Goal: Contribute content: Contribute content

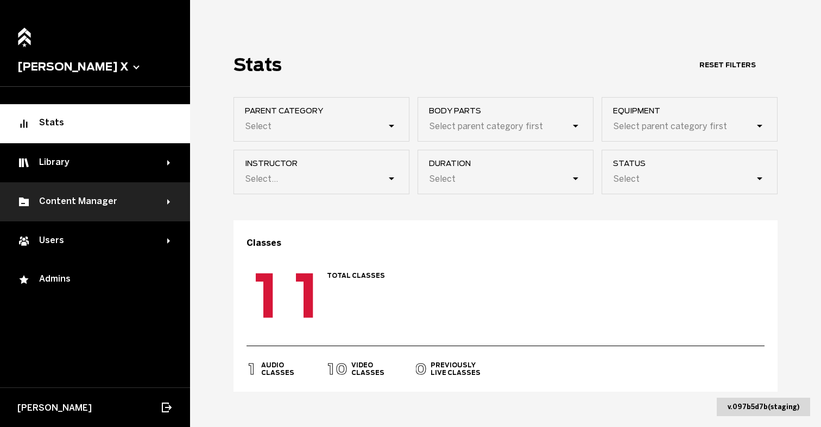
click at [153, 206] on div "Content Manager" at bounding box center [92, 202] width 150 height 13
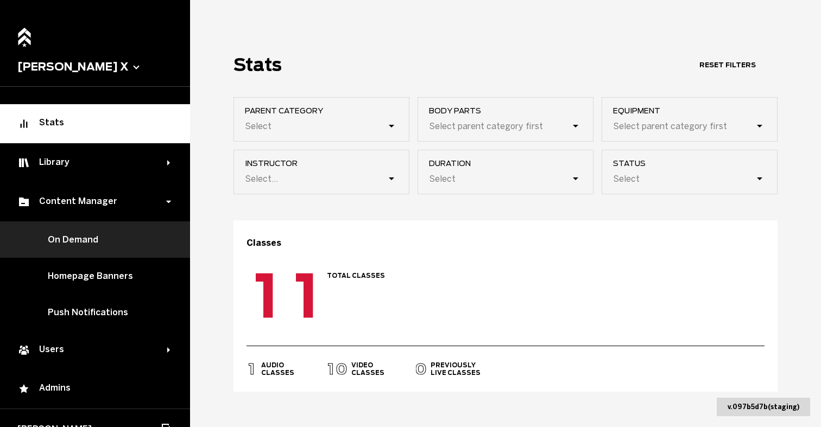
click at [117, 246] on link "On Demand" at bounding box center [95, 240] width 190 height 36
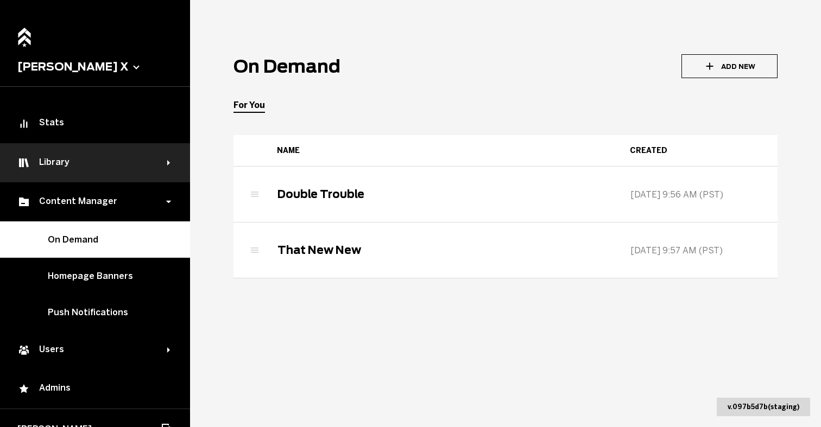
click at [165, 157] on div "Library" at bounding box center [95, 162] width 190 height 39
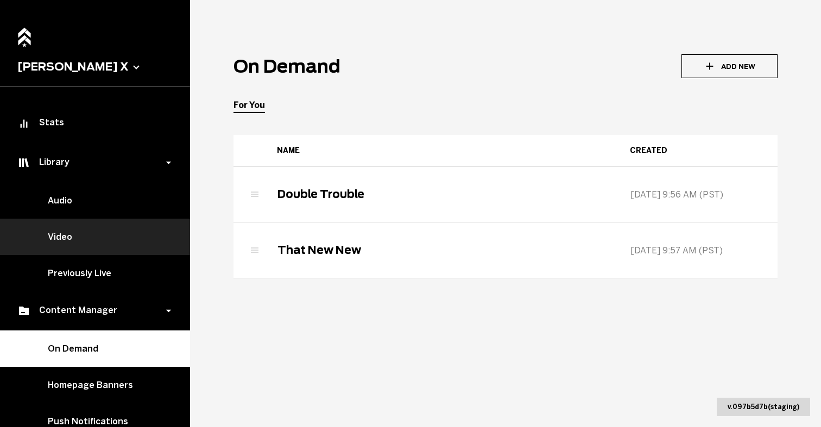
click at [104, 238] on link "Video" at bounding box center [95, 237] width 190 height 36
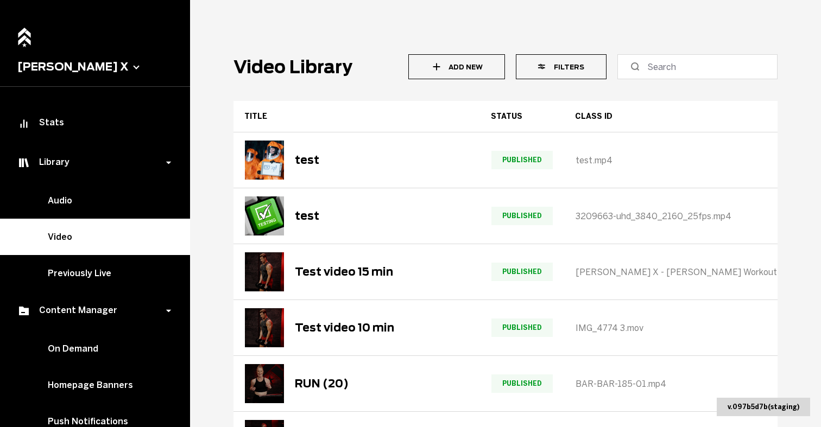
click at [448, 70] on button "Add New" at bounding box center [456, 66] width 96 height 25
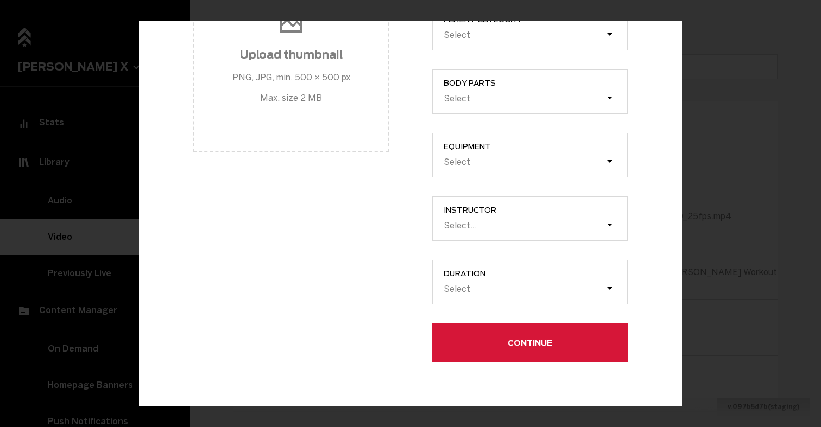
scroll to position [475, 0]
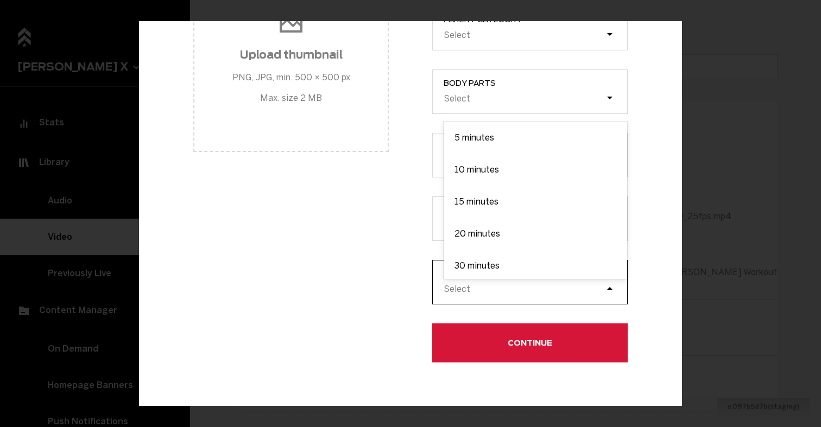
click at [499, 280] on div "Select" at bounding box center [536, 289] width 184 height 21
click at [389, 288] on input "duration option 5 minutes focused, 1 of 10. 10 results available. Use Up and Do…" at bounding box center [389, 288] width 0 height 0
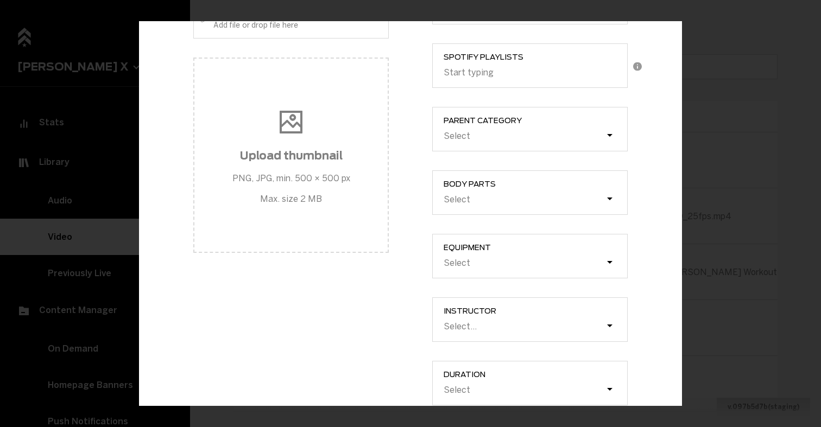
scroll to position [362, 0]
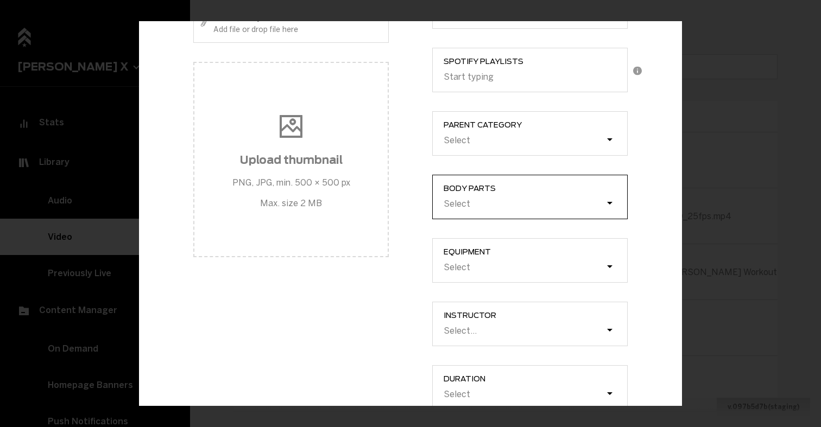
click at [489, 214] on div "Select" at bounding box center [536, 203] width 184 height 21
click at [389, 203] on input "Body parts Select" at bounding box center [389, 203] width 0 height 0
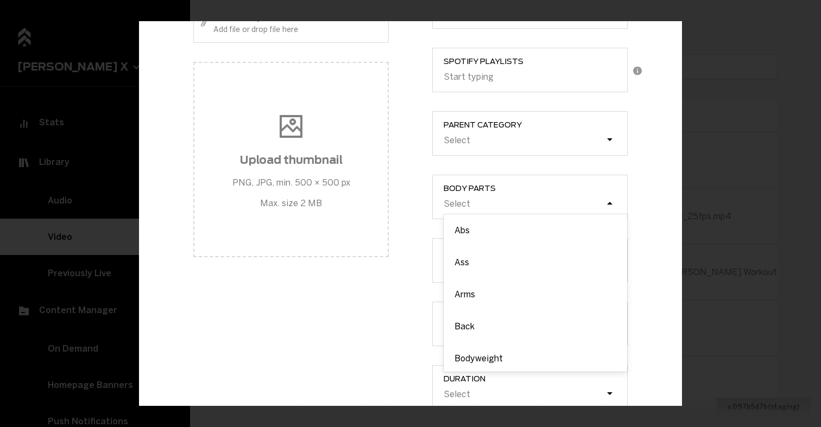
click at [412, 203] on div "Class ID Description Apple Music Playlist ID Start typing Spotify Playlists Sta…" at bounding box center [530, 84] width 239 height 688
click at [473, 155] on label "parent category Select" at bounding box center [530, 133] width 196 height 45
click at [389, 140] on input "parent category Select" at bounding box center [389, 140] width 0 height 0
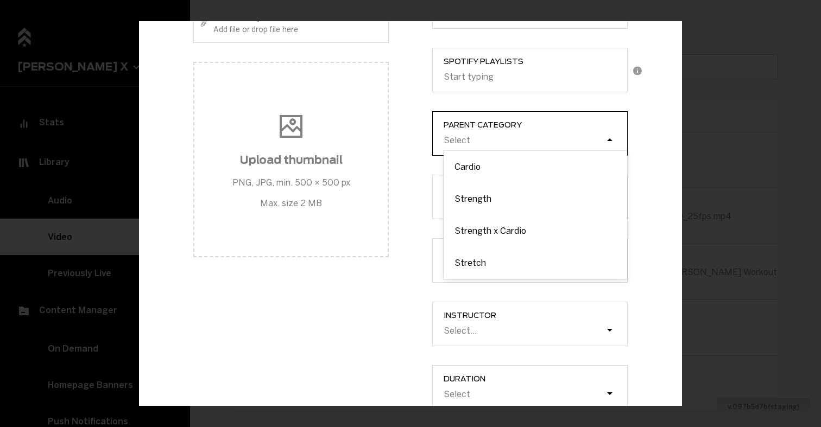
click at [476, 145] on div "Select" at bounding box center [524, 140] width 163 height 10
click at [389, 140] on input "parent category option Cardio focused, 1 of 4. 4 results available. Use Up and …" at bounding box center [389, 140] width 0 height 0
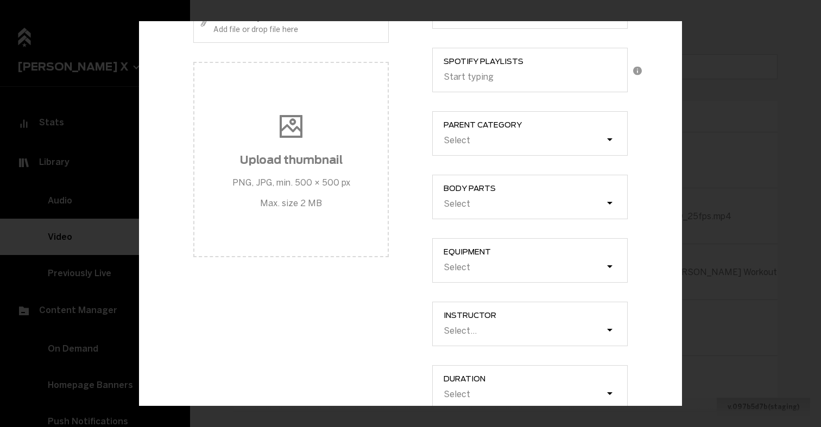
click at [420, 162] on div "Class ID Description Apple Music Playlist ID Start typing Spotify Playlists Sta…" at bounding box center [530, 84] width 239 height 688
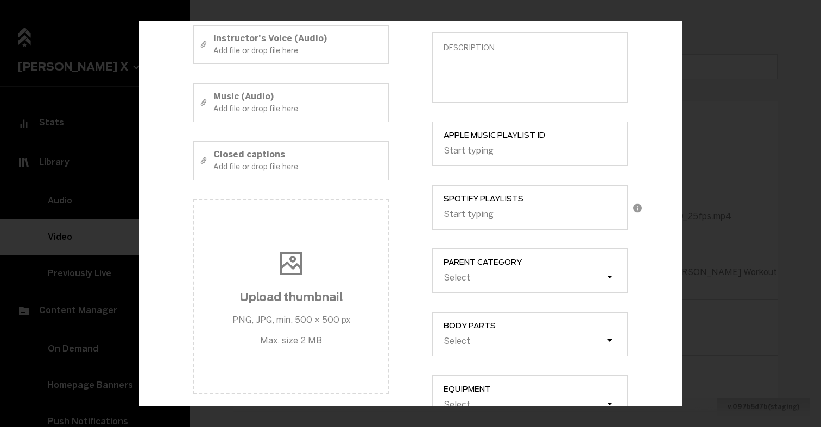
scroll to position [176, 0]
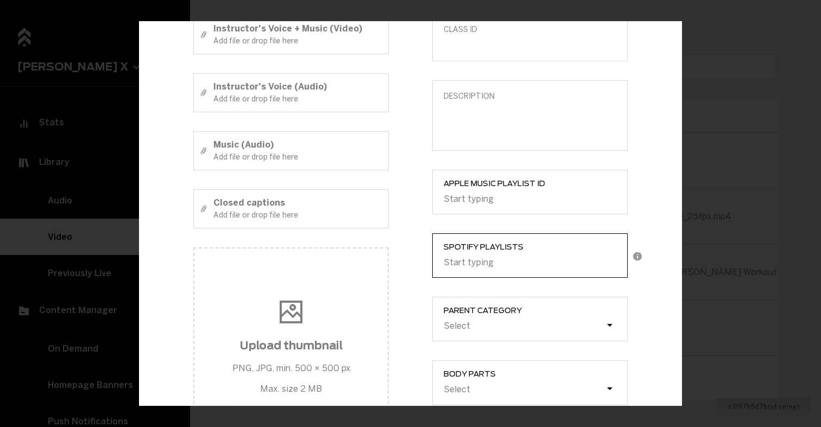
click at [519, 269] on div "Start typing" at bounding box center [530, 262] width 174 height 15
click at [445, 267] on input "Spotify Playlists 0 results available. Use Up and Down to choose options, press…" at bounding box center [444, 262] width 1 height 10
click at [483, 214] on label "Apple Music Playlist ID Start typing" at bounding box center [530, 191] width 196 height 45
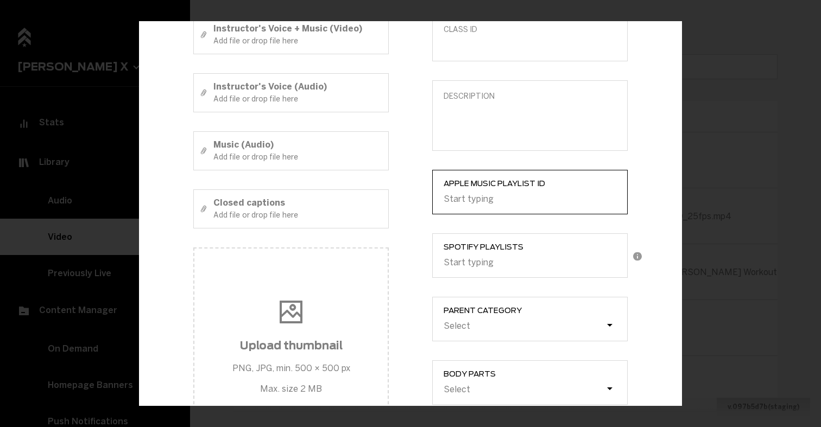
click at [445, 204] on input "Apple Music Playlist ID Start typing" at bounding box center [444, 198] width 1 height 10
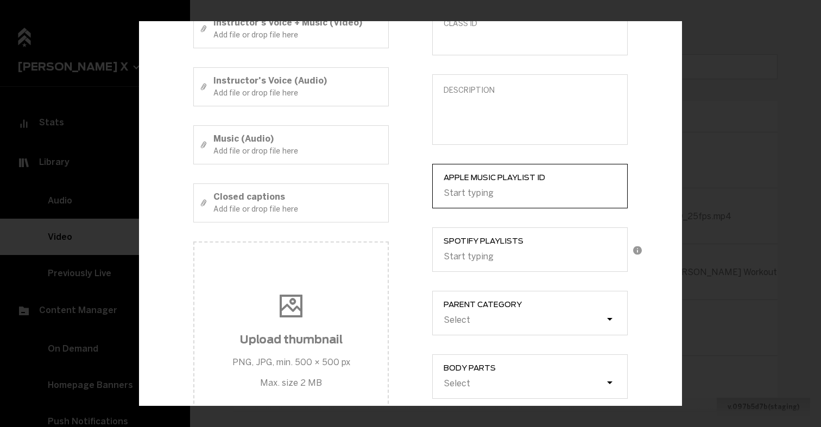
scroll to position [187, 0]
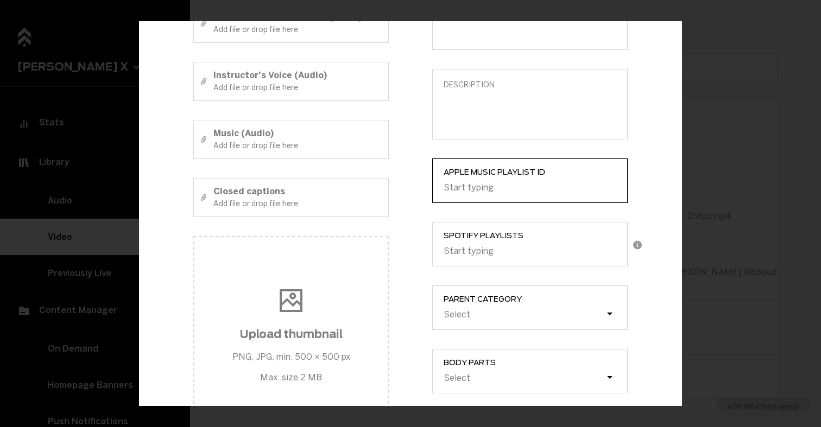
click at [464, 192] on div "Start typing" at bounding box center [469, 187] width 50 height 10
click at [445, 192] on input "Apple Music Playlist ID 0 results available. Select is focused ,type to refine …" at bounding box center [444, 187] width 1 height 10
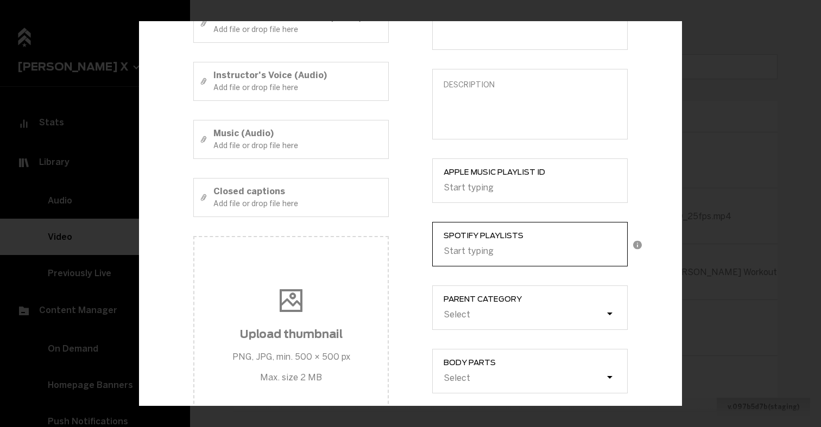
click at [468, 256] on div "Start typing" at bounding box center [469, 250] width 50 height 10
click at [445, 256] on input "Spotify Playlists Start typing" at bounding box center [444, 250] width 1 height 10
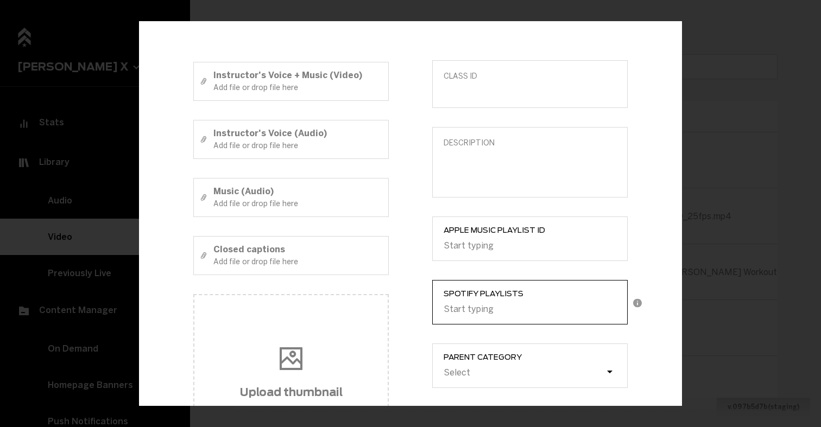
scroll to position [0, 0]
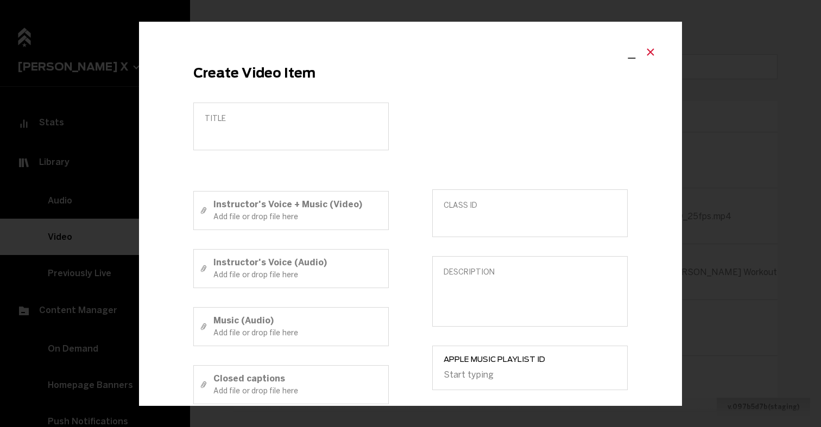
click at [653, 55] on icon "Close modal" at bounding box center [650, 52] width 7 height 7
